Goal: Find specific page/section: Find specific page/section

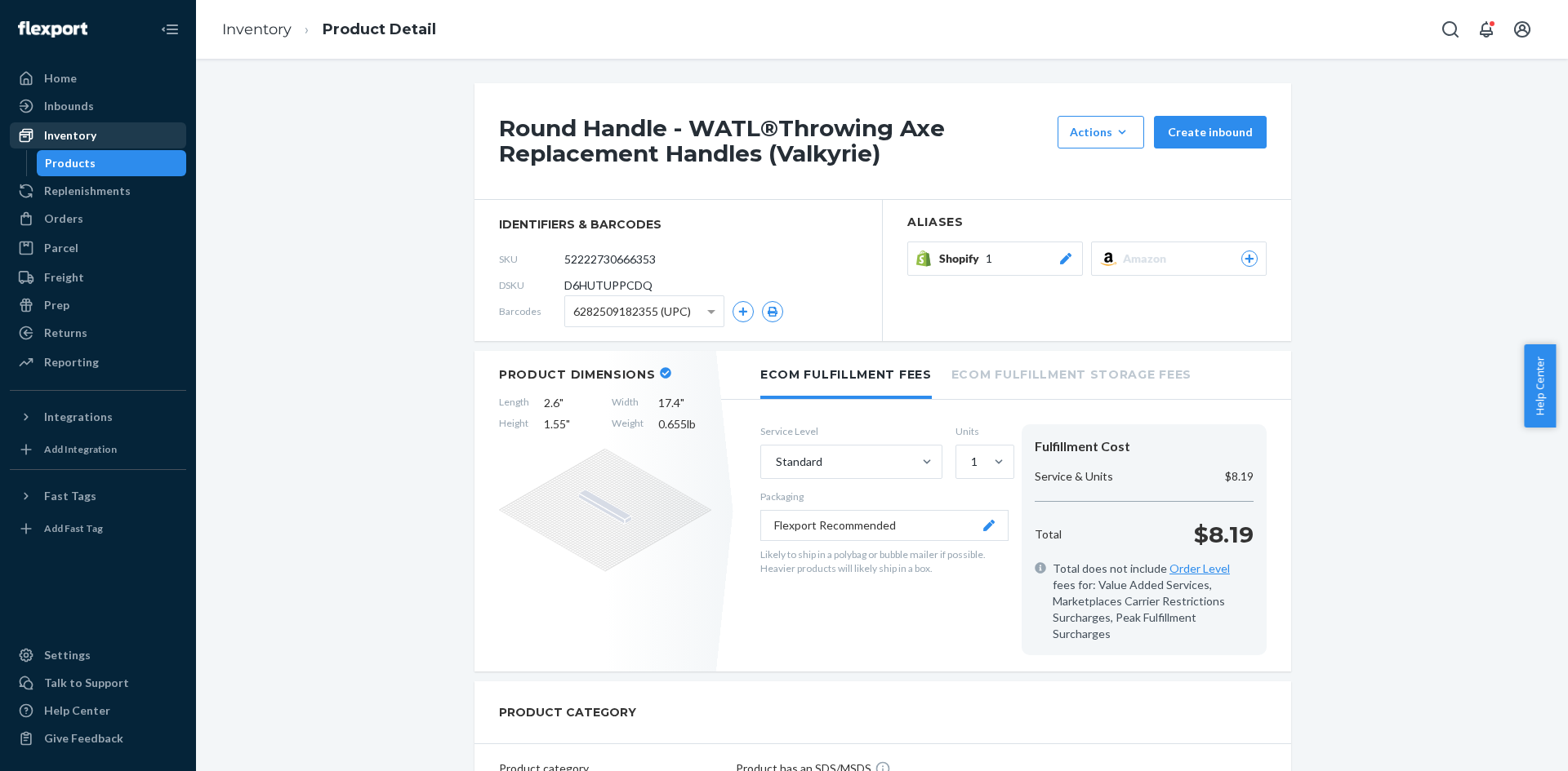
scroll to position [295, 0]
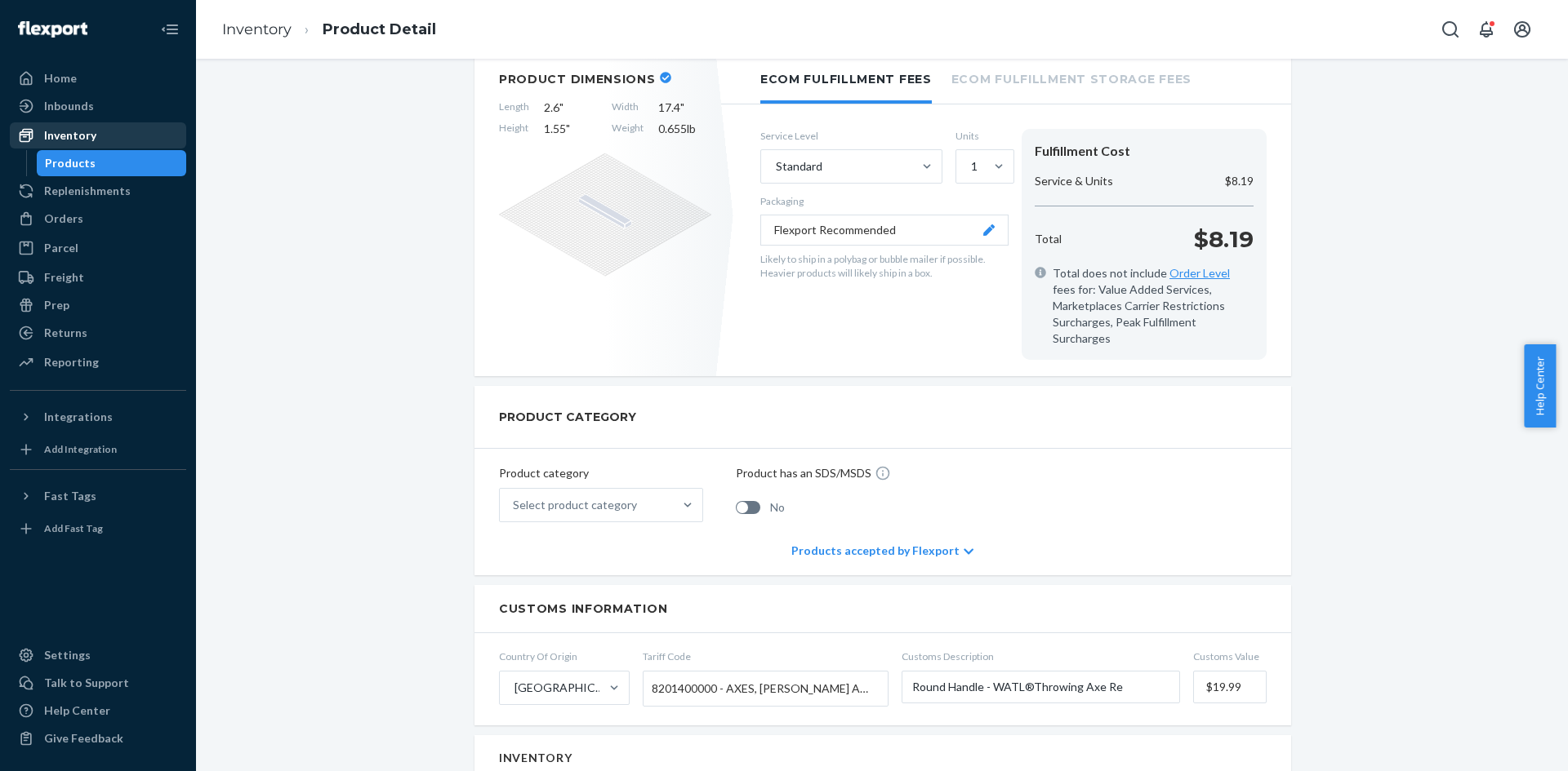
click at [70, 126] on div "Inventory" at bounding box center [97, 135] width 173 height 23
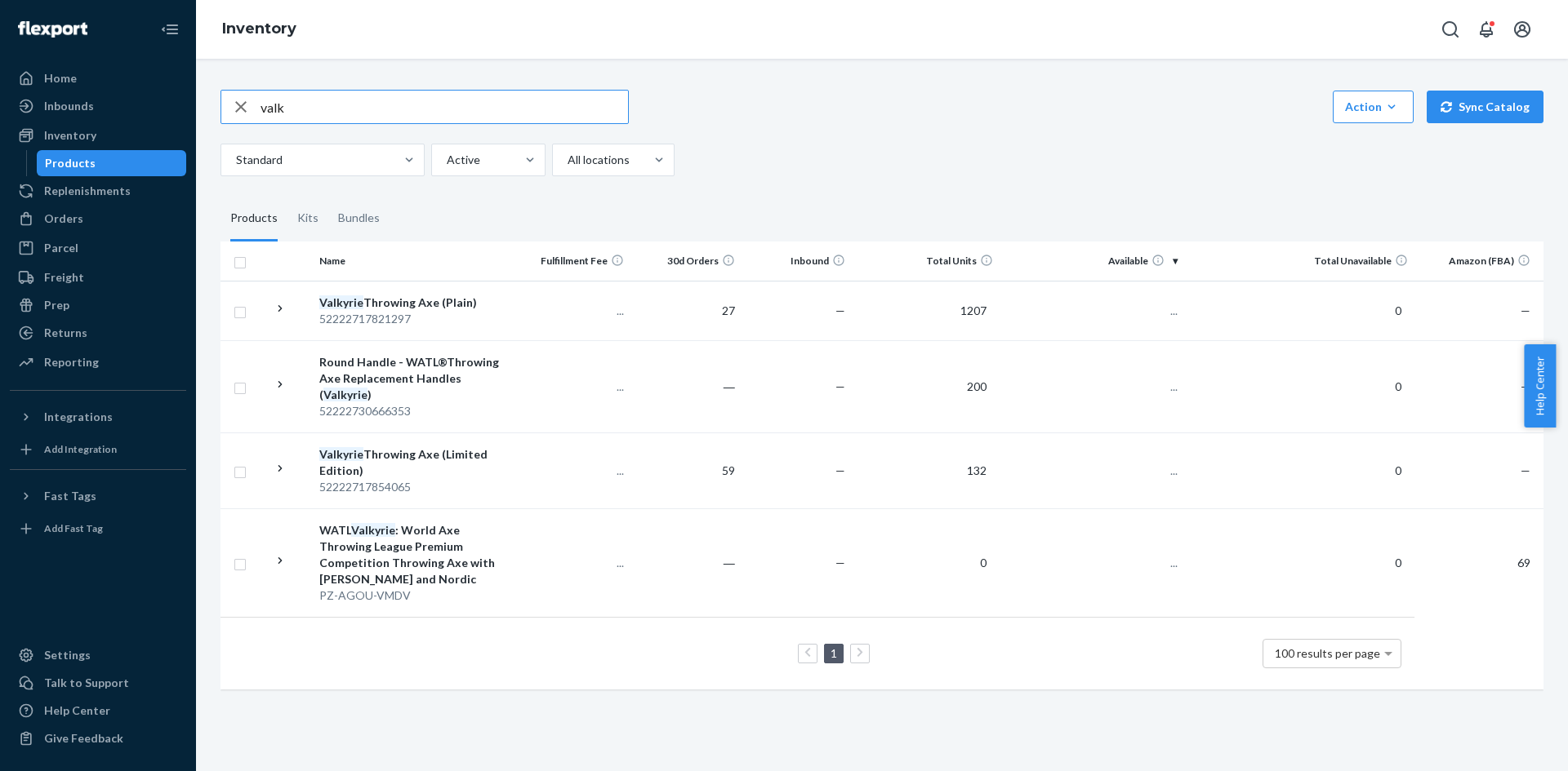
click at [345, 116] on input "valk" at bounding box center [444, 107] width 367 height 33
type input "stenc"
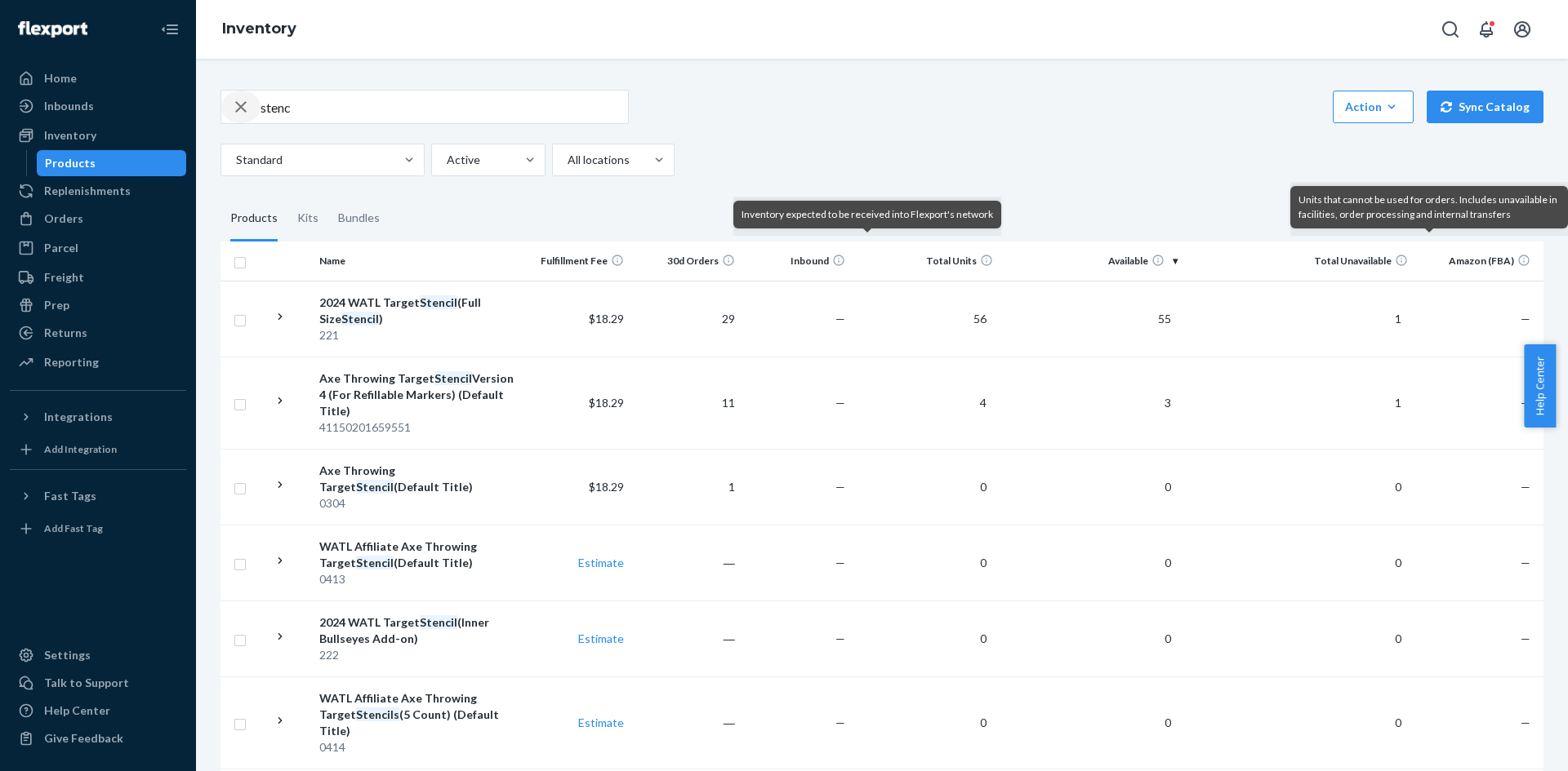
click at [234, 105] on icon "button" at bounding box center [241, 107] width 20 height 33
click at [83, 210] on div "Orders" at bounding box center [97, 219] width 173 height 23
